Goal: Find specific page/section: Find specific page/section

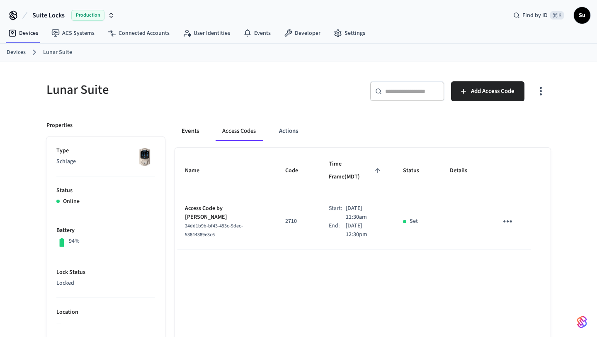
click at [193, 130] on button "Events" at bounding box center [190, 131] width 31 height 20
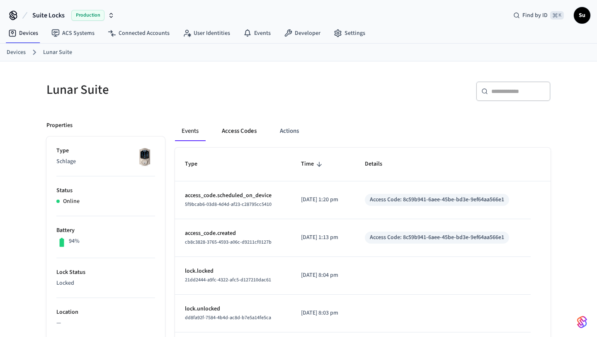
click at [230, 133] on button "Access Codes" at bounding box center [239, 131] width 48 height 20
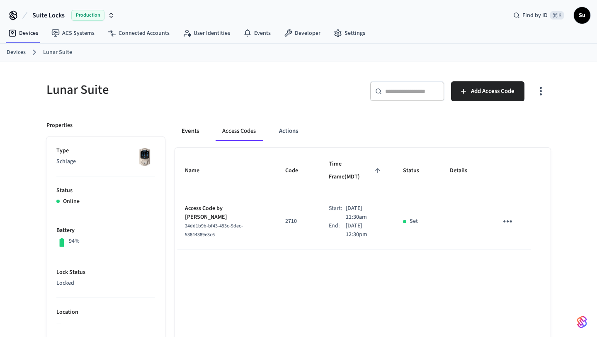
click at [184, 132] on button "Events" at bounding box center [190, 131] width 31 height 20
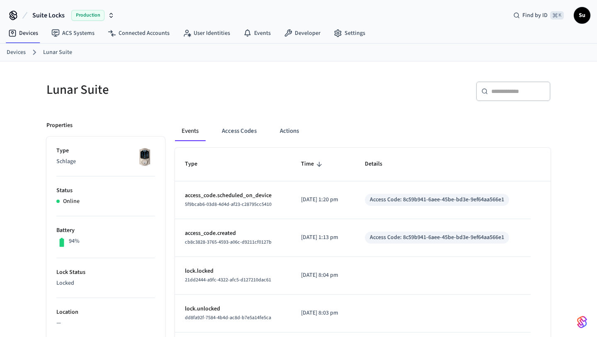
click at [18, 51] on link "Devices" at bounding box center [16, 52] width 19 height 9
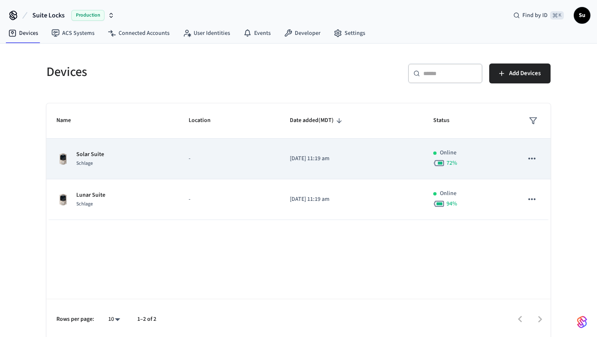
click at [144, 148] on td "Solar Suite Schlage" at bounding box center [112, 158] width 132 height 41
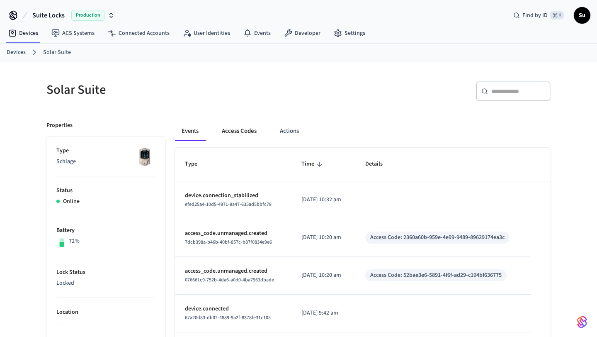
click at [234, 127] on button "Access Codes" at bounding box center [239, 131] width 48 height 20
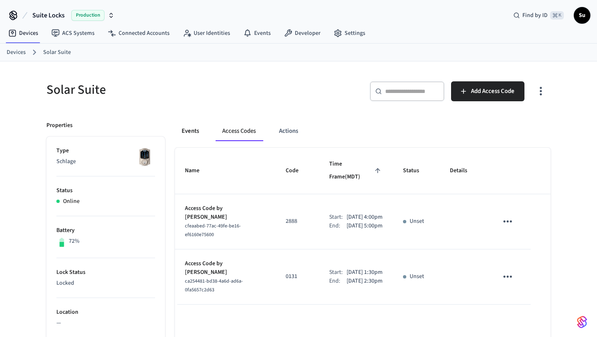
click at [193, 132] on button "Events" at bounding box center [190, 131] width 31 height 20
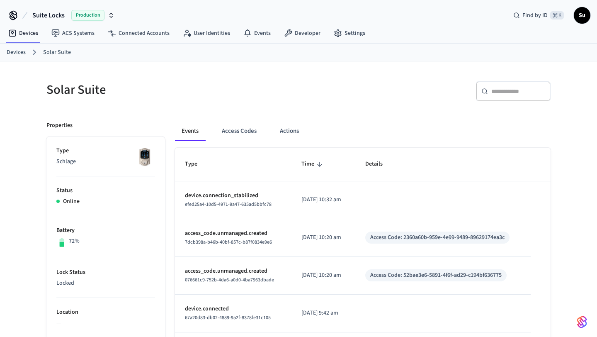
click at [22, 53] on link "Devices" at bounding box center [16, 52] width 19 height 9
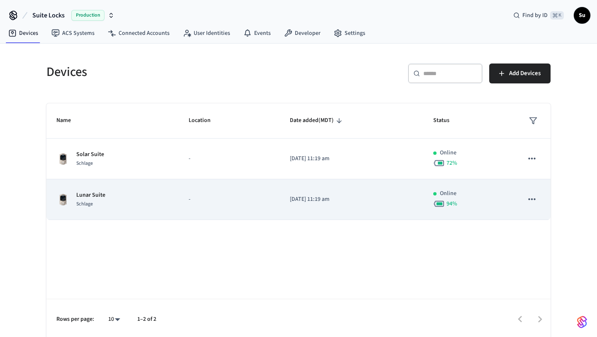
click at [197, 201] on p "-" at bounding box center [229, 199] width 81 height 9
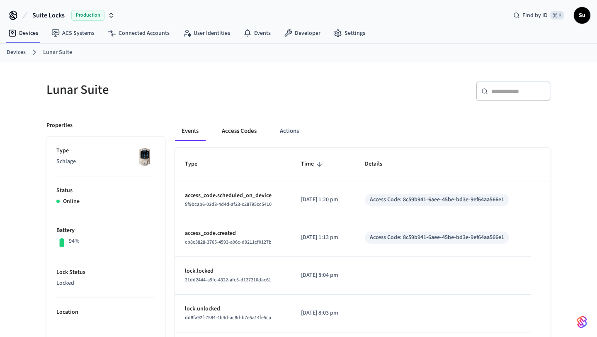
click at [236, 135] on button "Access Codes" at bounding box center [239, 131] width 48 height 20
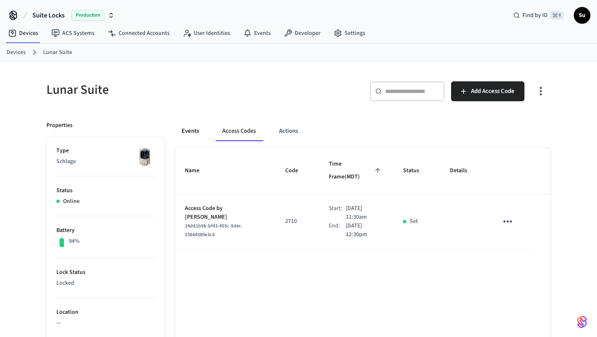
click at [194, 135] on button "Events" at bounding box center [190, 131] width 31 height 20
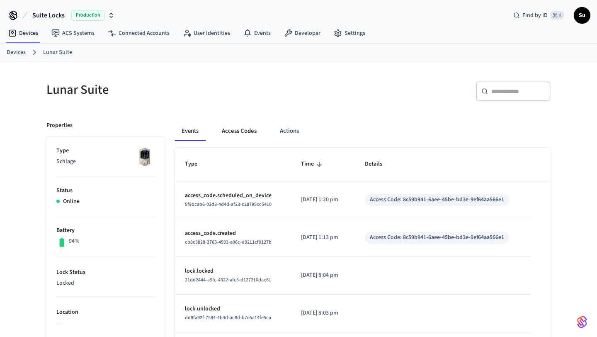
click at [238, 132] on button "Access Codes" at bounding box center [239, 131] width 48 height 20
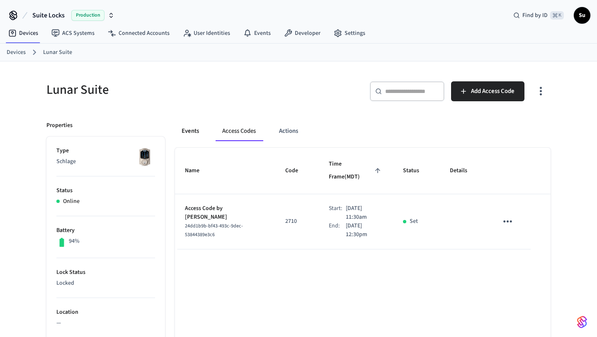
click at [196, 133] on button "Events" at bounding box center [190, 131] width 31 height 20
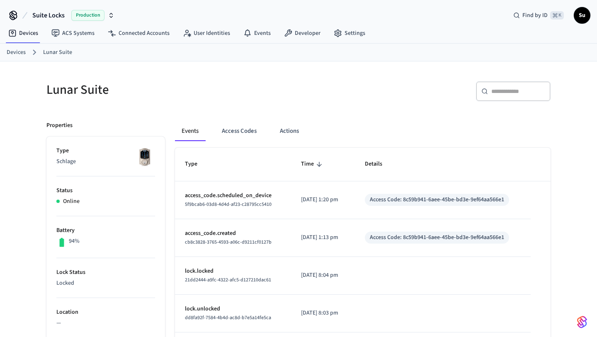
click at [18, 51] on link "Devices" at bounding box center [16, 52] width 19 height 9
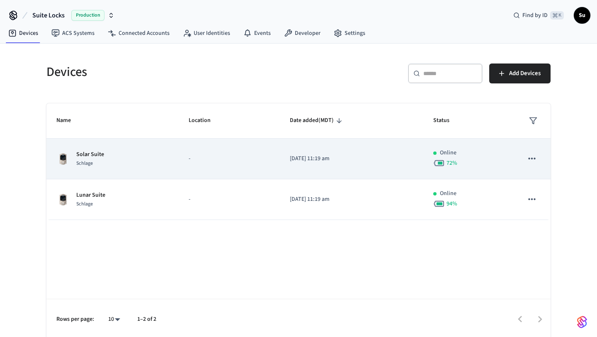
click at [128, 149] on td "Solar Suite Schlage" at bounding box center [112, 158] width 132 height 41
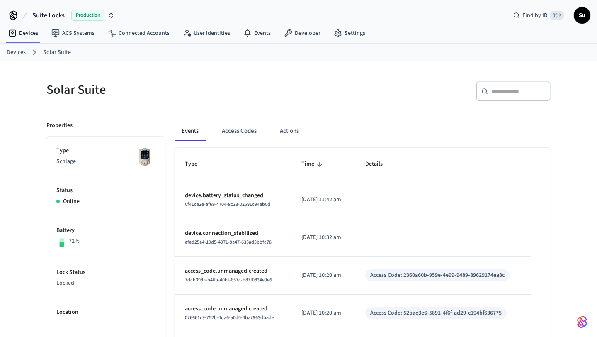
click at [18, 51] on link "Devices" at bounding box center [16, 52] width 19 height 9
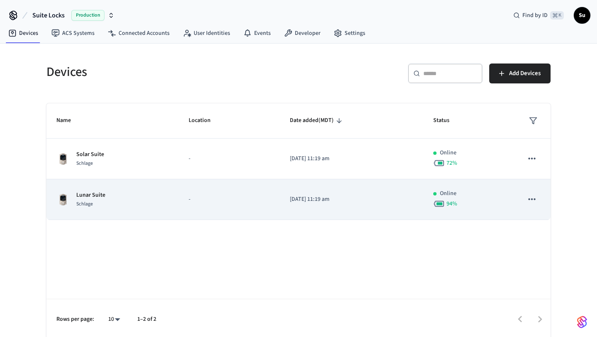
click at [145, 197] on div "Lunar Suite Schlage" at bounding box center [112, 199] width 112 height 17
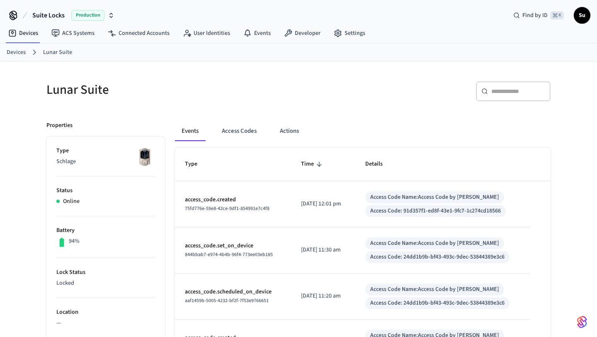
click at [24, 52] on link "Devices" at bounding box center [16, 52] width 19 height 9
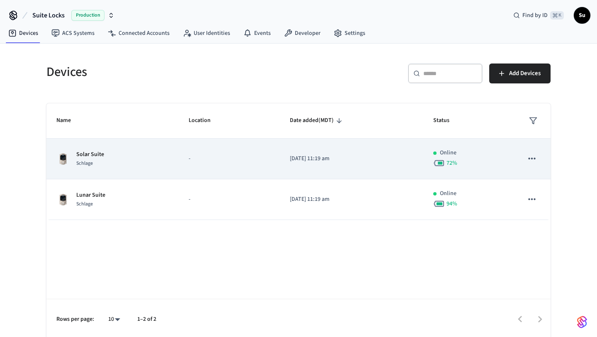
click at [105, 159] on div "Solar Suite Schlage" at bounding box center [112, 158] width 112 height 17
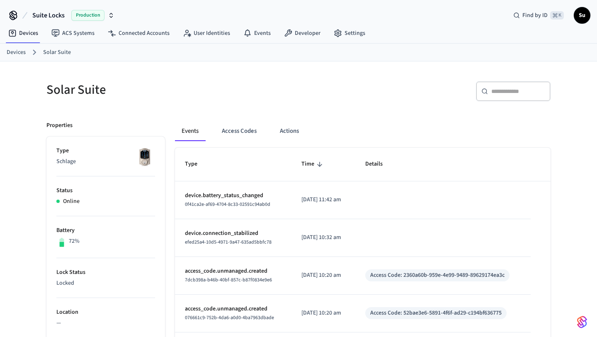
click at [19, 53] on link "Devices" at bounding box center [16, 52] width 19 height 9
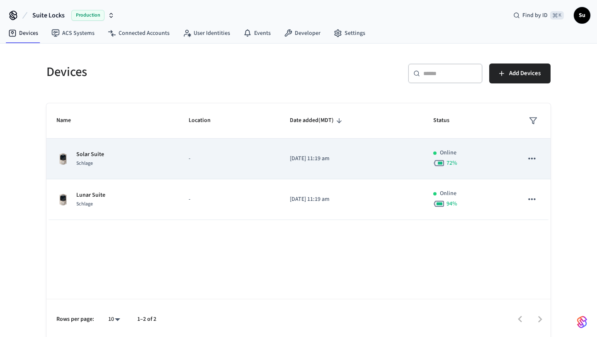
click at [94, 165] on div "Schlage" at bounding box center [90, 163] width 28 height 9
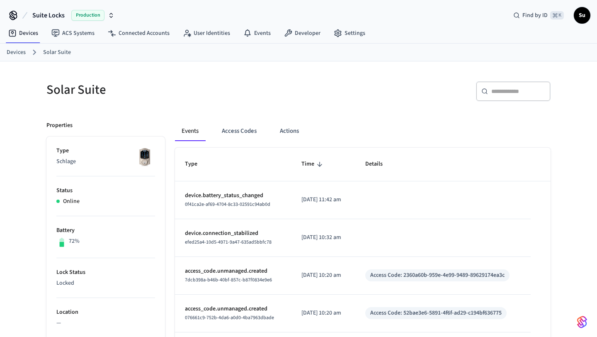
click at [21, 51] on link "Devices" at bounding box center [16, 52] width 19 height 9
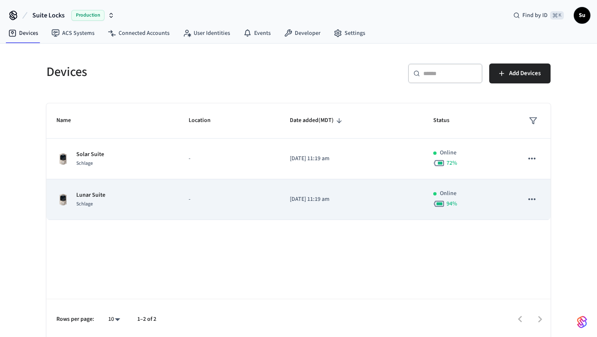
click at [172, 205] on td "Lunar Suite Schlage" at bounding box center [112, 199] width 132 height 41
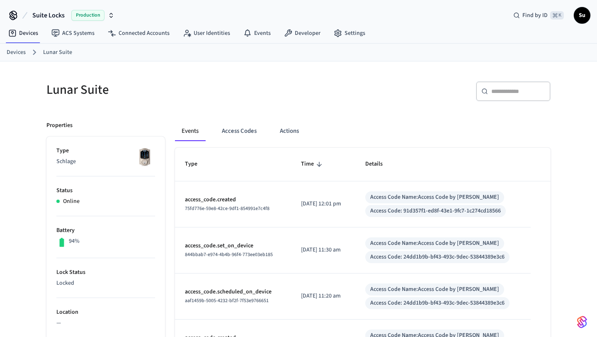
click at [19, 53] on link "Devices" at bounding box center [16, 52] width 19 height 9
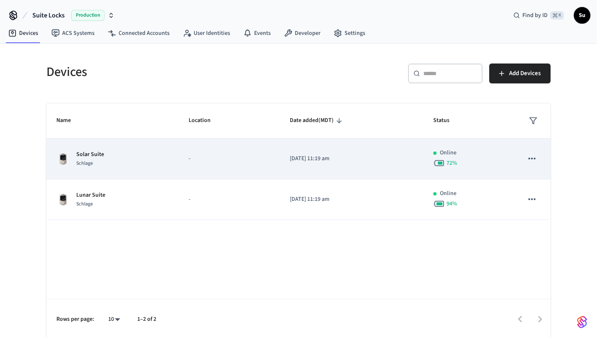
click at [244, 158] on p "-" at bounding box center [229, 158] width 81 height 9
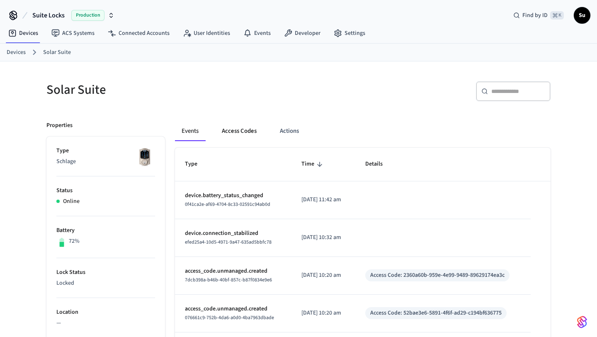
click at [240, 133] on button "Access Codes" at bounding box center [239, 131] width 48 height 20
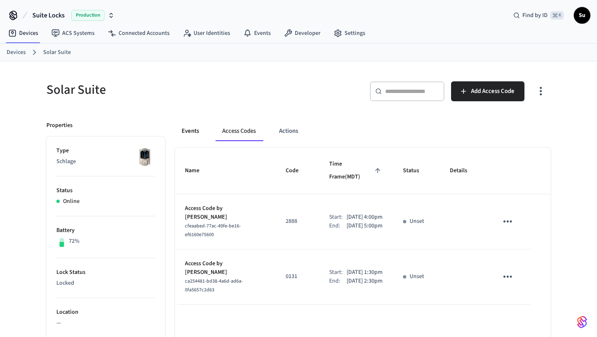
click at [191, 133] on button "Events" at bounding box center [190, 131] width 31 height 20
